Goal: Task Accomplishment & Management: Use online tool/utility

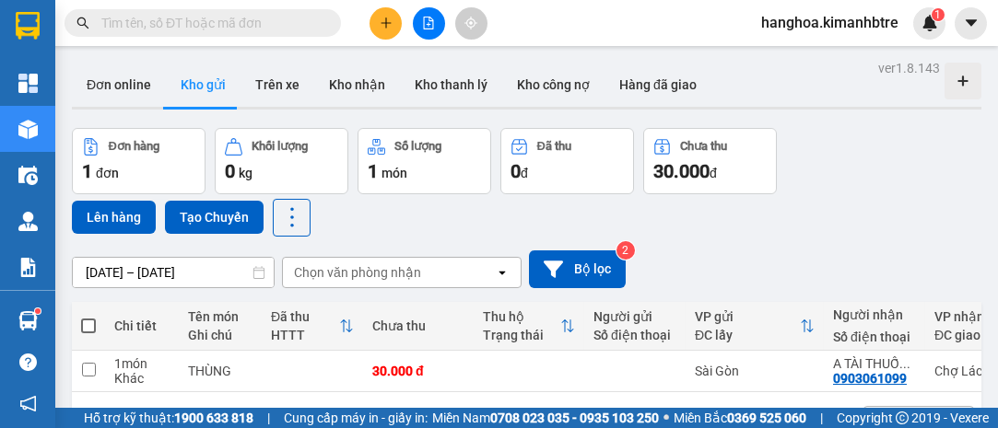
click at [100, 321] on th at bounding box center [88, 326] width 33 height 49
click at [88, 322] on span at bounding box center [88, 326] width 15 height 15
click at [88, 317] on input "checkbox" at bounding box center [88, 317] width 0 height 0
checkbox input "true"
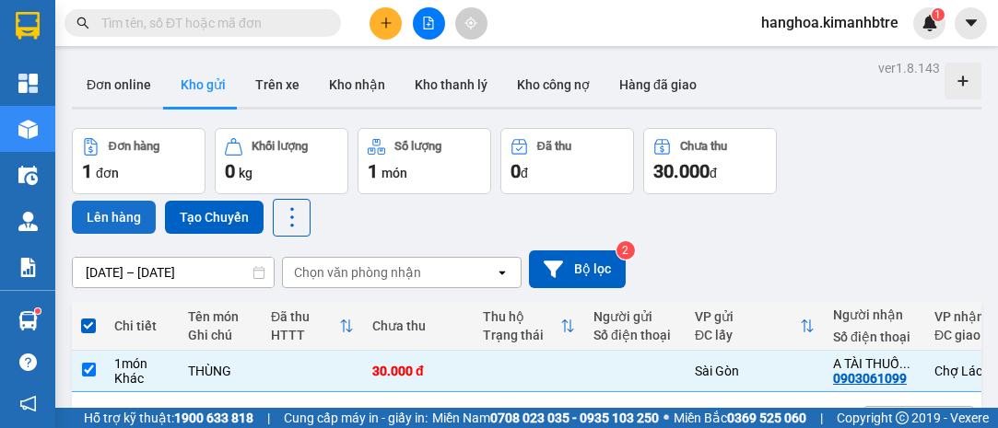
click at [139, 226] on button "Lên hàng" at bounding box center [114, 217] width 84 height 33
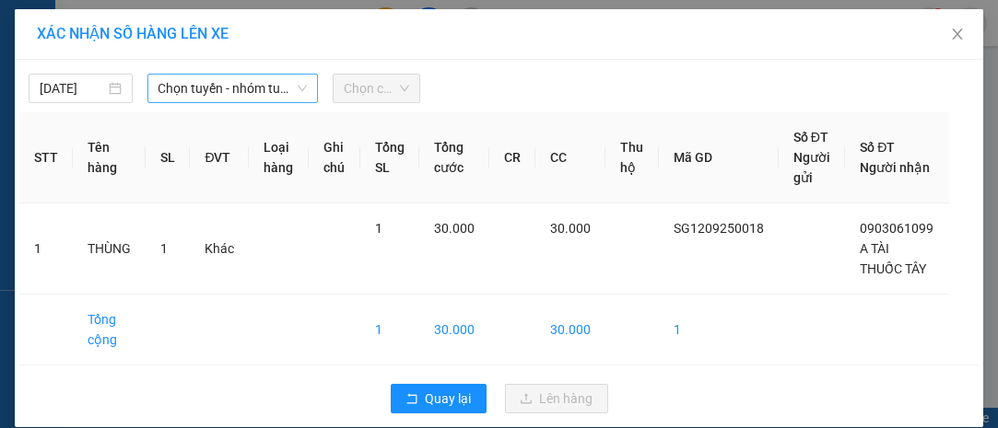
click at [161, 89] on span "Chọn tuyến - nhóm tuyến" at bounding box center [232, 89] width 149 height 28
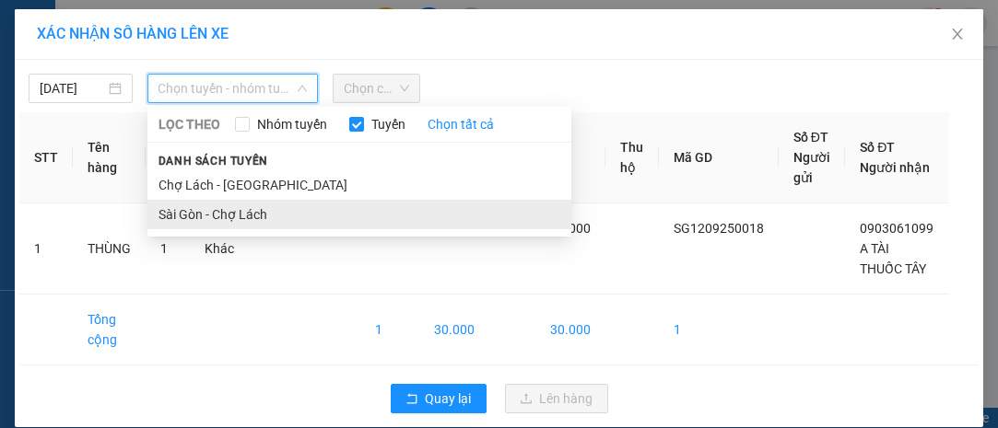
click at [182, 222] on li "Sài Gòn - Chợ Lách" at bounding box center [359, 214] width 424 height 29
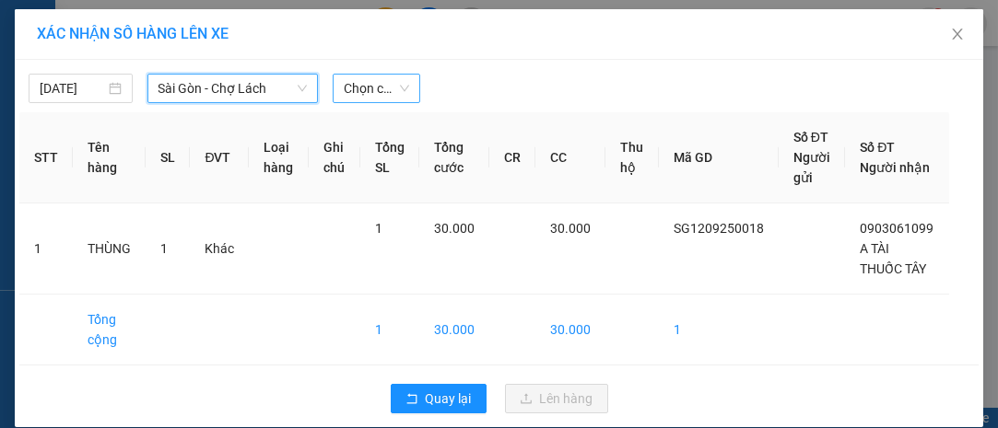
click at [380, 88] on span "Chọn chuyến" at bounding box center [376, 89] width 64 height 28
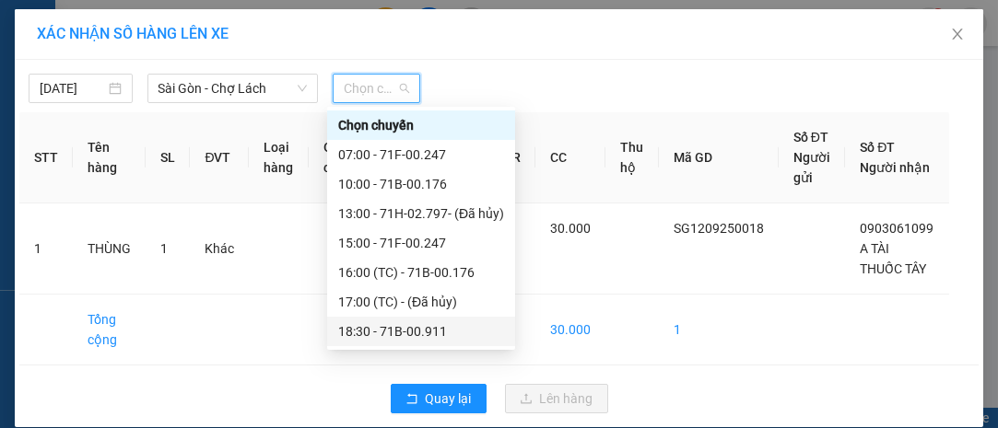
click at [417, 332] on div "18:30 - 71B-00.911" at bounding box center [421, 332] width 166 height 20
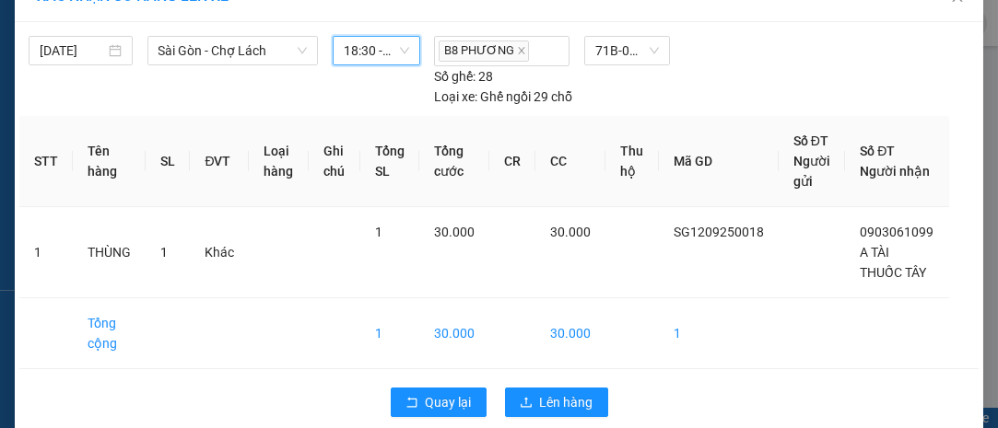
scroll to position [59, 0]
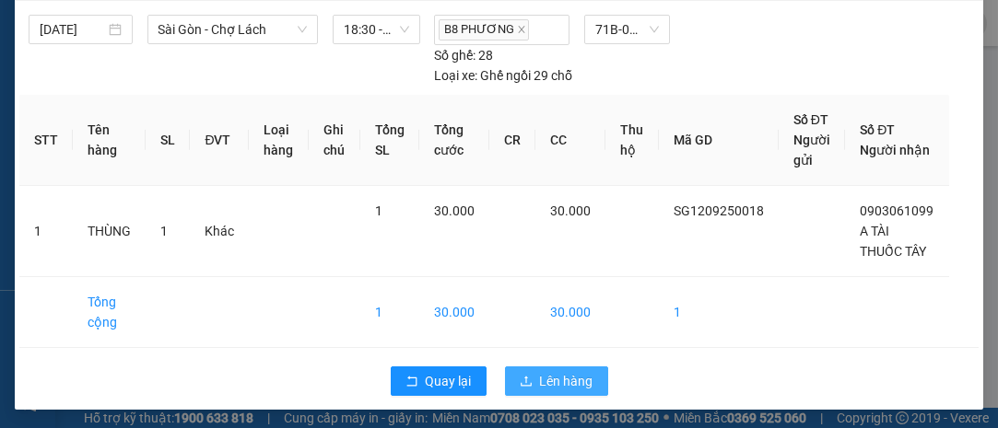
click at [563, 378] on span "Lên hàng" at bounding box center [566, 381] width 53 height 20
